Goal: Task Accomplishment & Management: Use online tool/utility

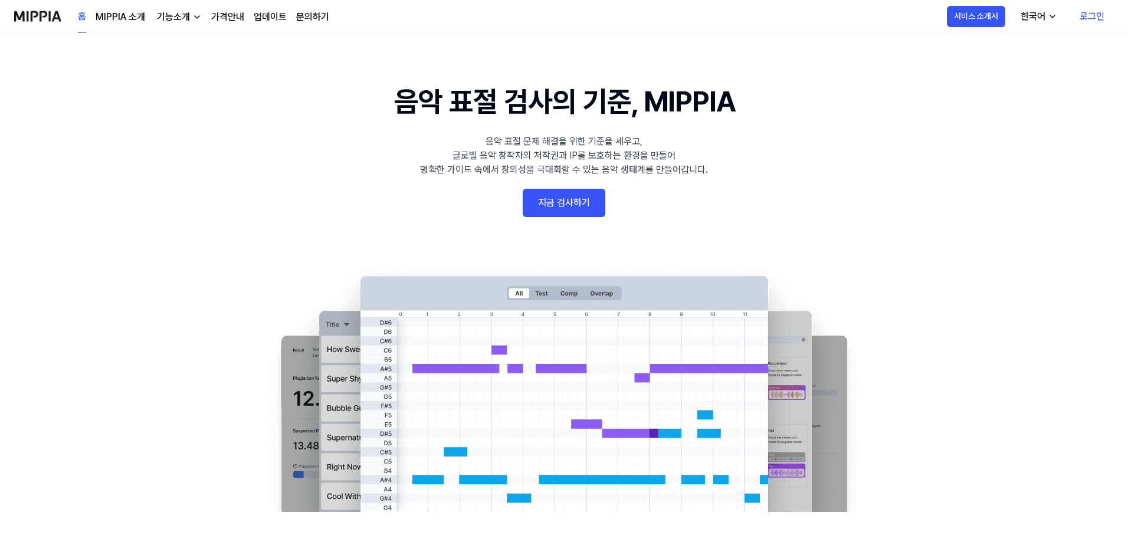
click at [571, 209] on link "지금 검사하기" at bounding box center [564, 203] width 83 height 28
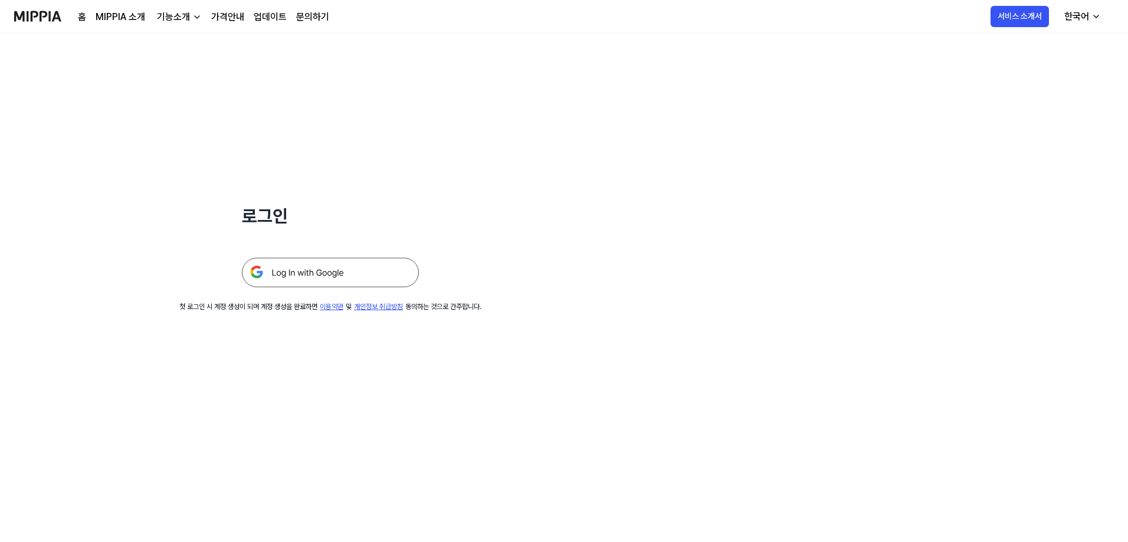
click at [360, 270] on img at bounding box center [330, 272] width 177 height 29
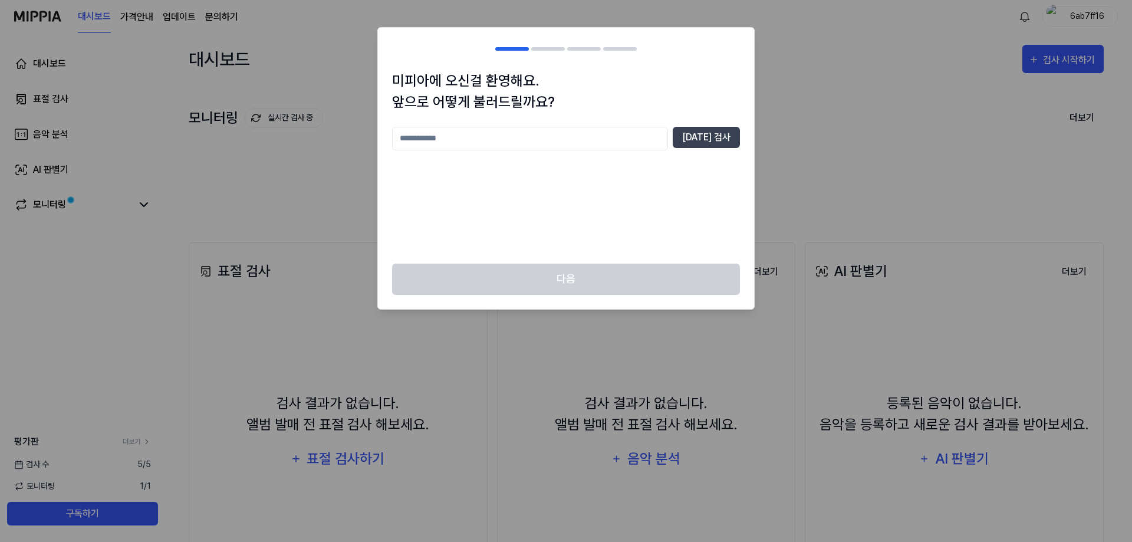
click at [490, 147] on input "text" at bounding box center [530, 139] width 276 height 24
type input "*"
drag, startPoint x: 606, startPoint y: 150, endPoint x: 0, endPoint y: 93, distance: 608.4
click at [0, 93] on body "대시보드 가격안내 업데이트 문의하기 6ab7ff16 대시보드 표절 검사 음악 분석 AI 판별기 모니터링 평가판 더보기 검사 [DATE] 모니터…" at bounding box center [564, 271] width 1128 height 542
type input "*******"
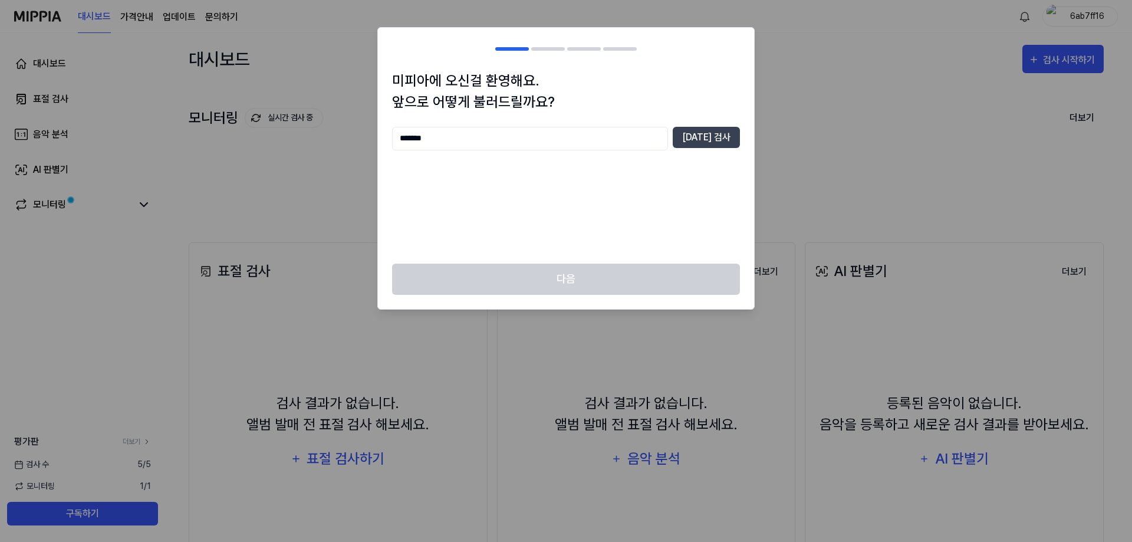
click at [715, 149] on div "******* [DATE] 검사" at bounding box center [566, 139] width 348 height 24
click at [723, 129] on button "[DATE] 검사" at bounding box center [706, 137] width 67 height 21
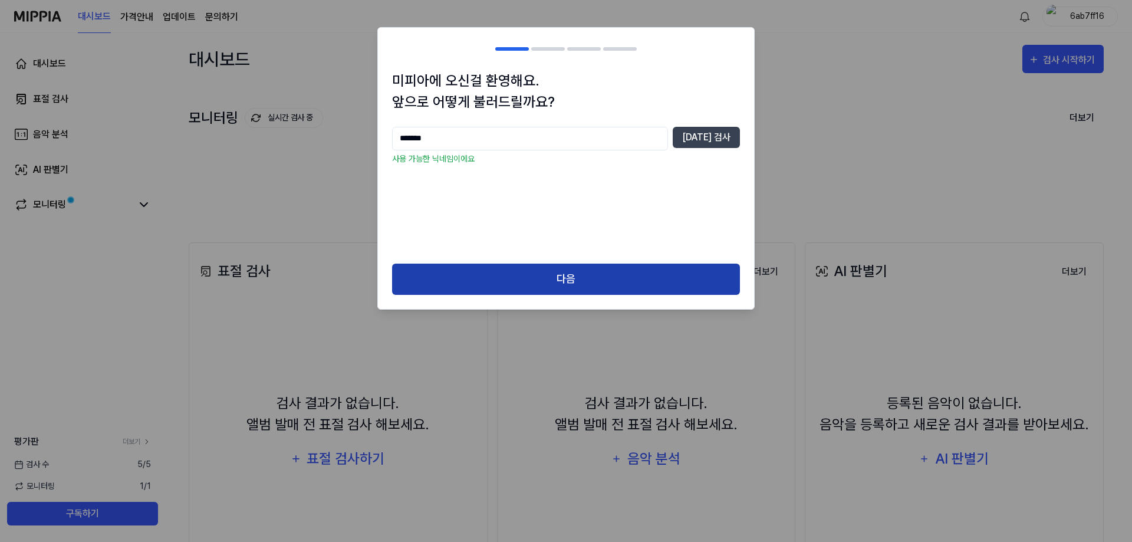
click at [592, 271] on button "다음" at bounding box center [566, 279] width 348 height 31
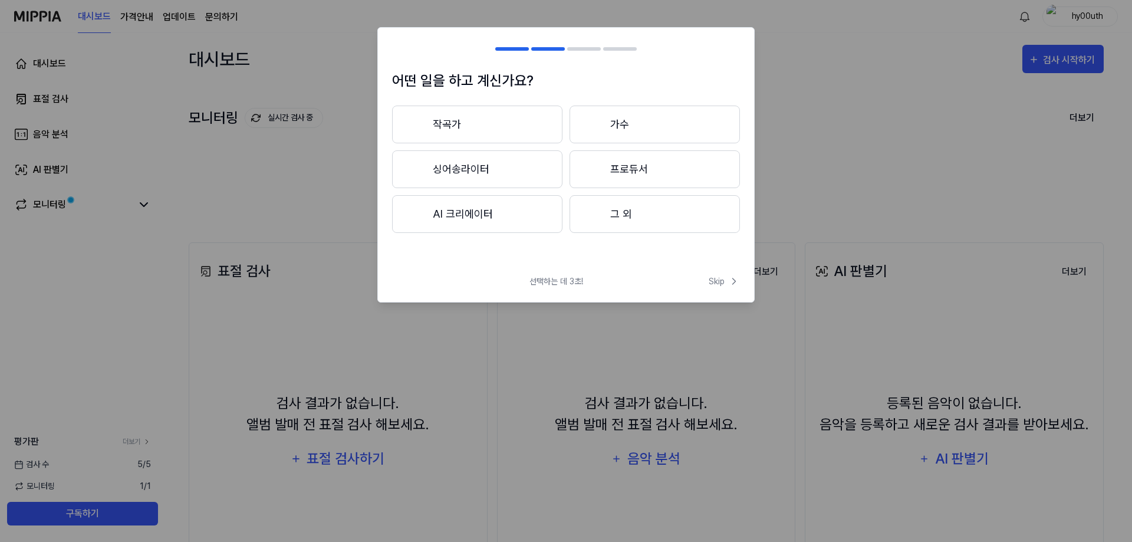
click at [606, 215] on button "그 외" at bounding box center [655, 214] width 170 height 38
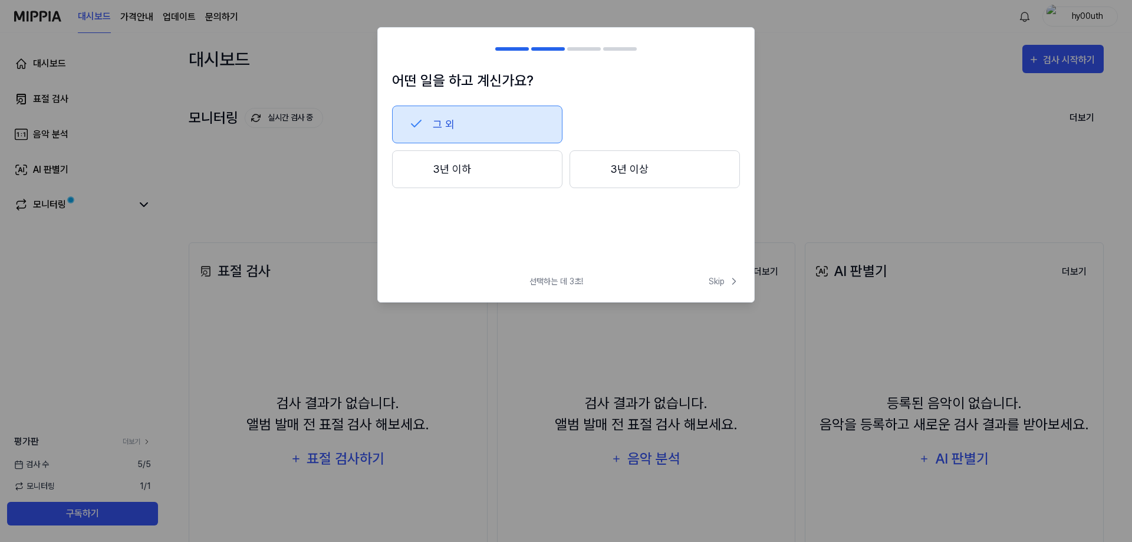
click at [524, 162] on button "3년 이하" at bounding box center [477, 169] width 170 height 38
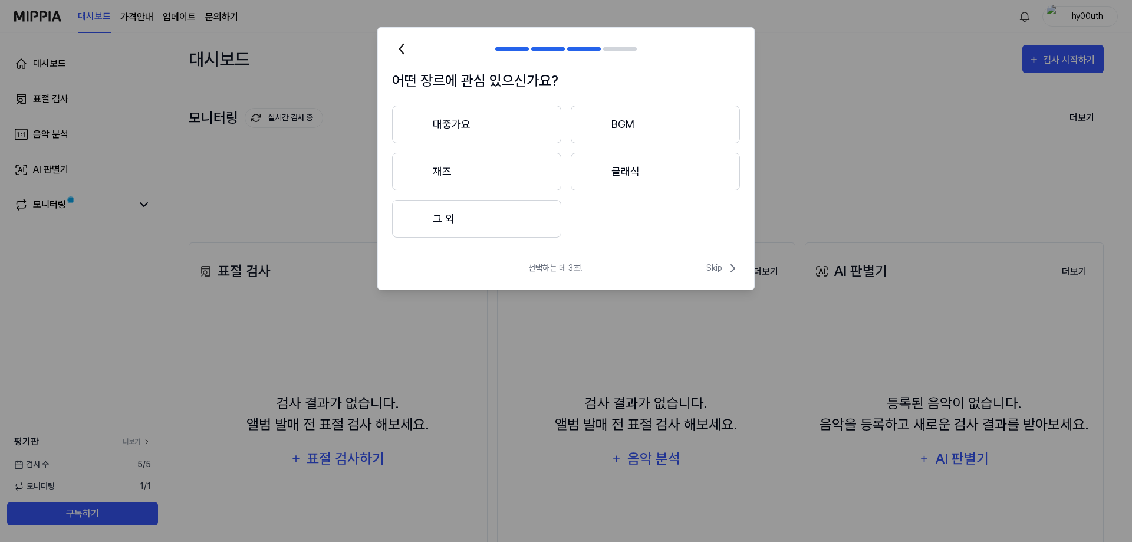
click at [640, 117] on button "BGM" at bounding box center [655, 125] width 169 height 38
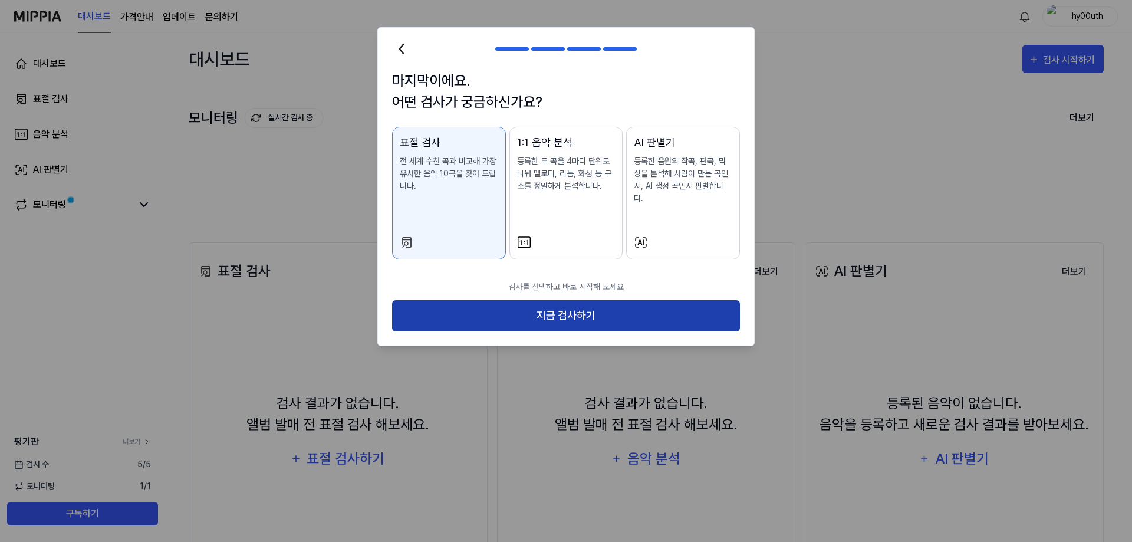
click at [677, 300] on button "지금 검사하기" at bounding box center [566, 315] width 348 height 31
